Goal: Information Seeking & Learning: Understand process/instructions

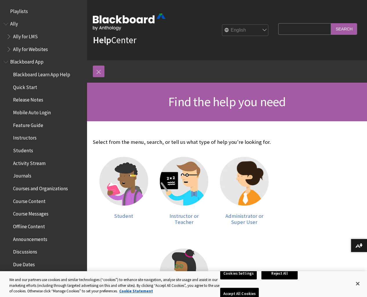
click at [45, 188] on span "Courses and Organizations" at bounding box center [40, 188] width 55 height 8
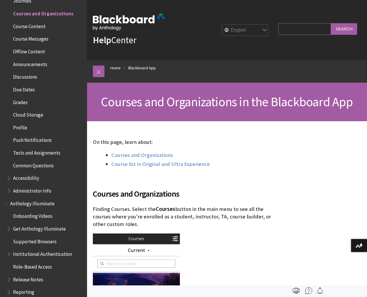
scroll to position [223, 0]
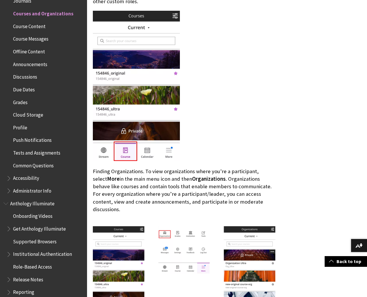
click at [33, 190] on span "Administrator Info" at bounding box center [32, 190] width 38 height 8
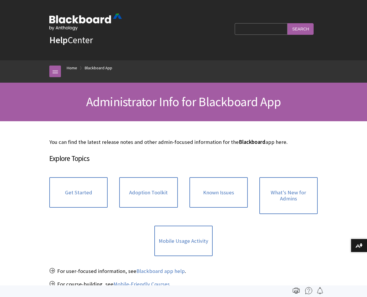
scroll to position [352, 0]
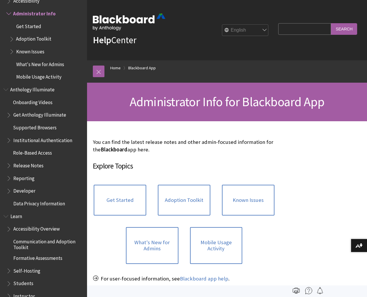
click at [302, 28] on input "Search Query" at bounding box center [304, 28] width 53 height 11
type input "set up a new course"
click at [345, 28] on input "Search" at bounding box center [344, 28] width 26 height 11
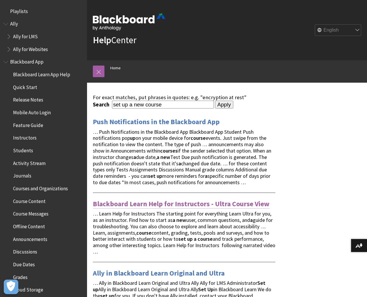
click at [176, 203] on link "Blackboard Learn Help for Instructors - Ultra Course View" at bounding box center [181, 203] width 177 height 9
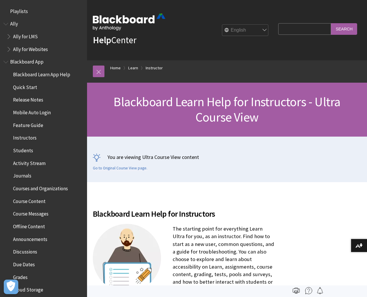
scroll to position [703, 0]
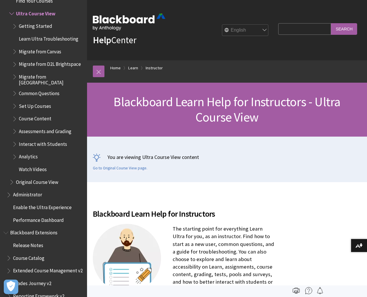
click at [39, 105] on span "Set Up Courses" at bounding box center [35, 105] width 32 height 8
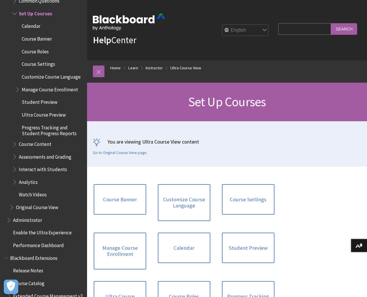
scroll to position [223, 0]
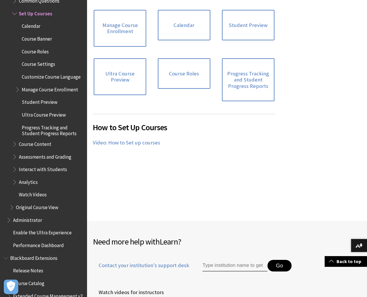
click at [34, 147] on span "Course Content" at bounding box center [35, 143] width 33 height 8
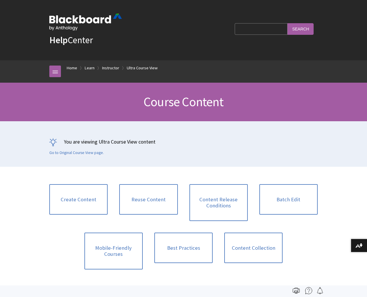
scroll to position [808, 0]
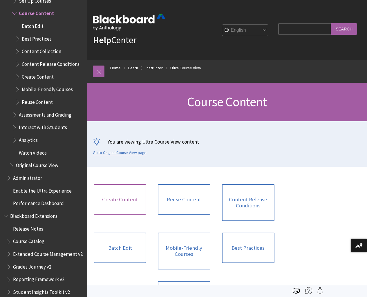
click at [111, 201] on link "Create Content" at bounding box center [120, 199] width 53 height 31
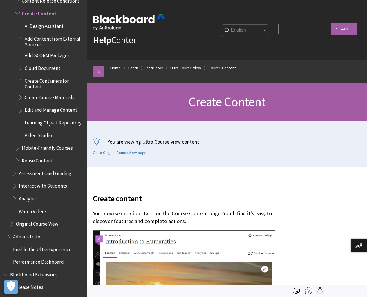
scroll to position [223, 0]
